Goal: Navigation & Orientation: Find specific page/section

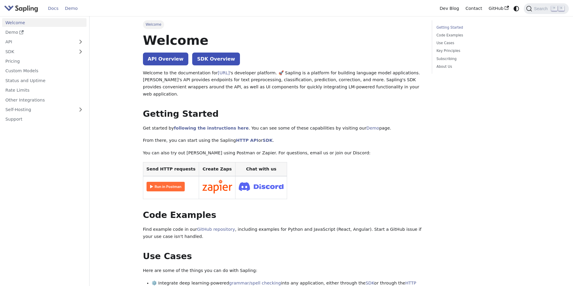
click at [66, 9] on link "Demo" at bounding box center [71, 8] width 19 height 9
click at [30, 8] on img "Main" at bounding box center [21, 8] width 34 height 9
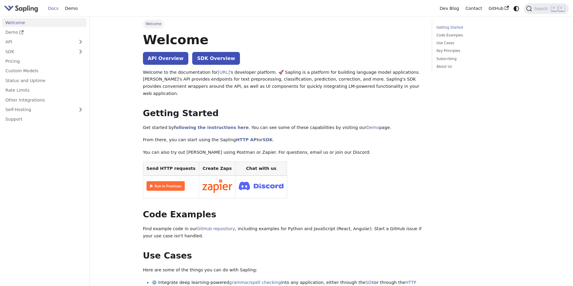
scroll to position [0, 0]
